Goal: Information Seeking & Learning: Learn about a topic

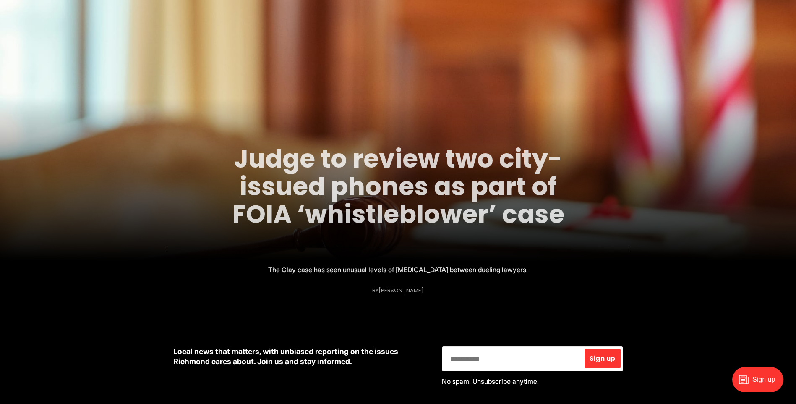
scroll to position [84, 0]
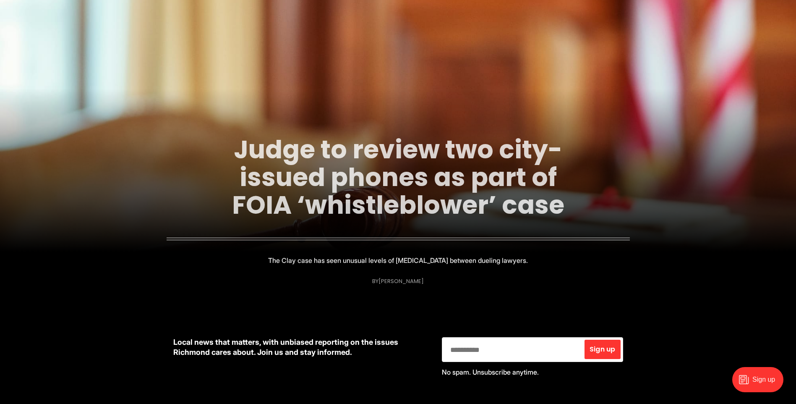
click at [339, 176] on link "Judge to review two city-issued phones as part of FOIA ‘whistleblower’ case" at bounding box center [398, 177] width 332 height 91
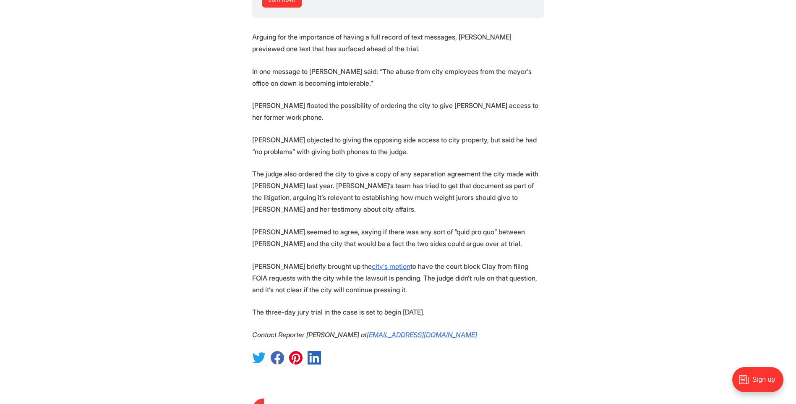
scroll to position [1426, 0]
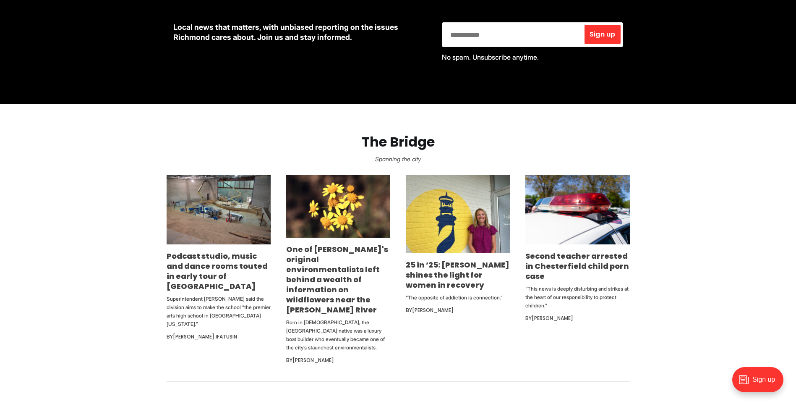
scroll to position [420, 0]
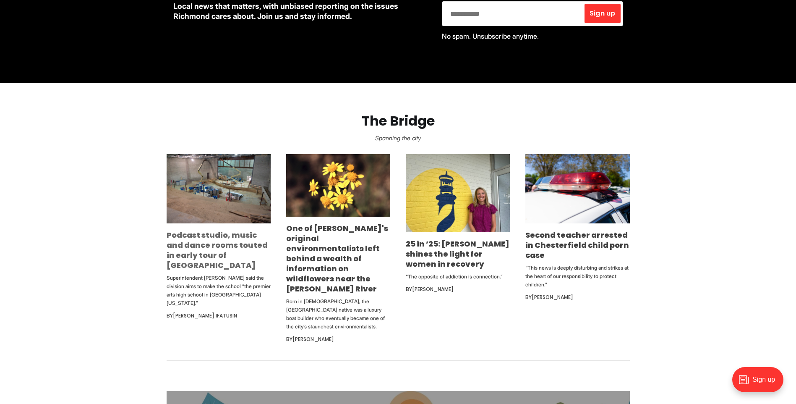
click at [208, 251] on link "Podcast studio, music and dance rooms touted in early tour of [GEOGRAPHIC_DATA]" at bounding box center [217, 249] width 101 height 41
click at [477, 253] on link "25 in ’25: [PERSON_NAME] shines the light for women in recovery" at bounding box center [458, 253] width 104 height 31
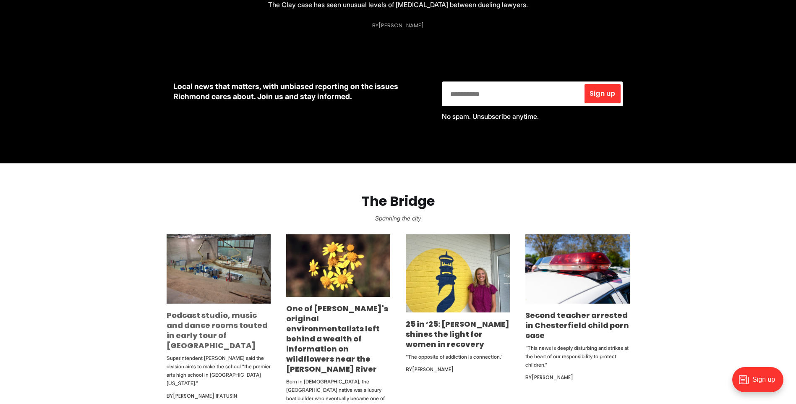
scroll to position [168, 0]
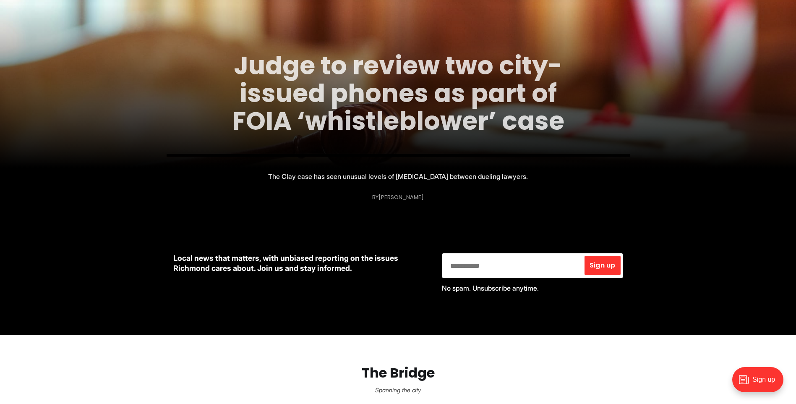
click at [370, 112] on link "Judge to review two city-issued phones as part of FOIA ‘whistleblower’ case" at bounding box center [398, 93] width 332 height 91
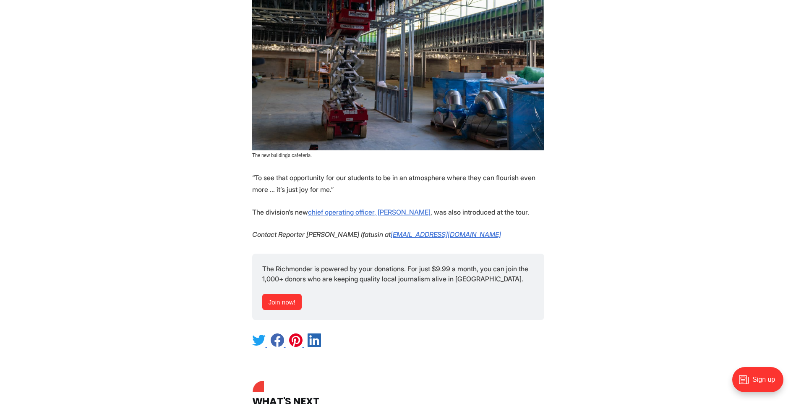
scroll to position [1846, 0]
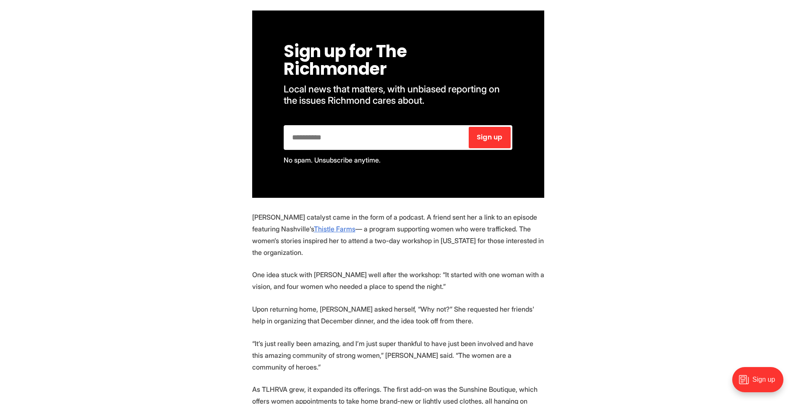
scroll to position [797, 0]
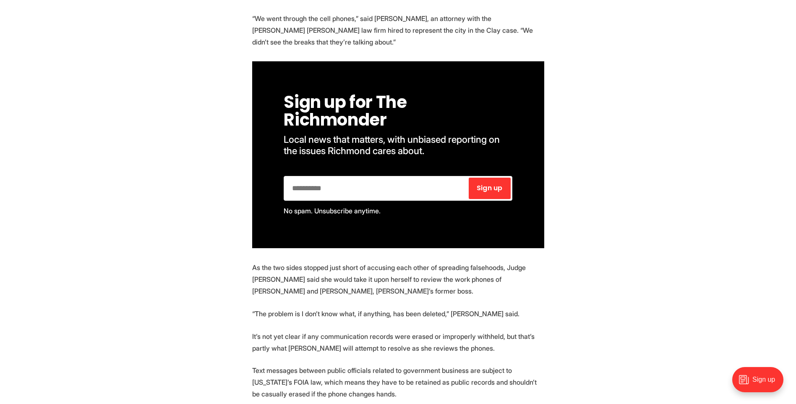
scroll to position [545, 0]
